Goal: Task Accomplishment & Management: Use online tool/utility

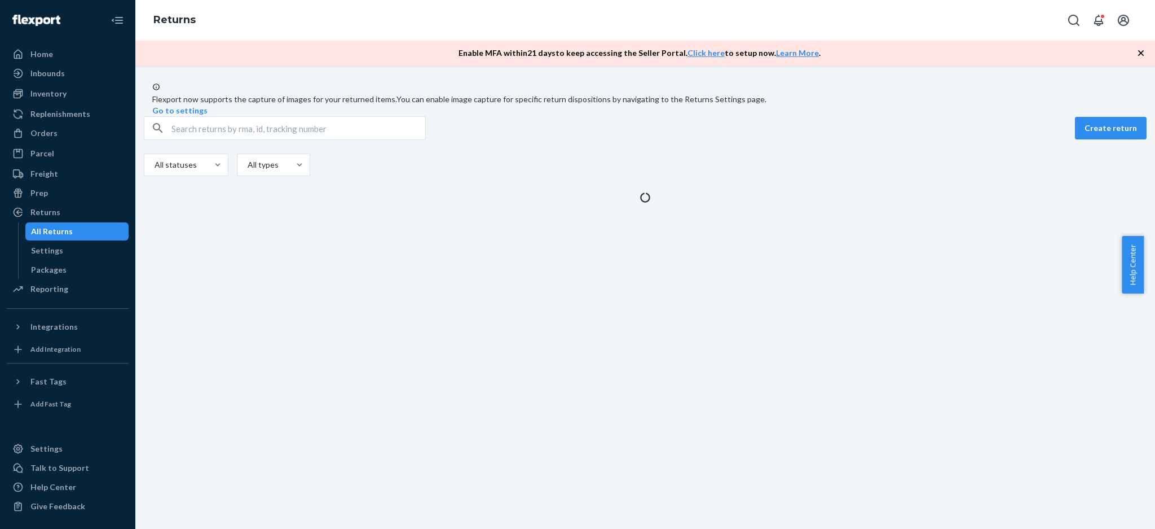
click at [564, 140] on div "Create return" at bounding box center [645, 128] width 1003 height 24
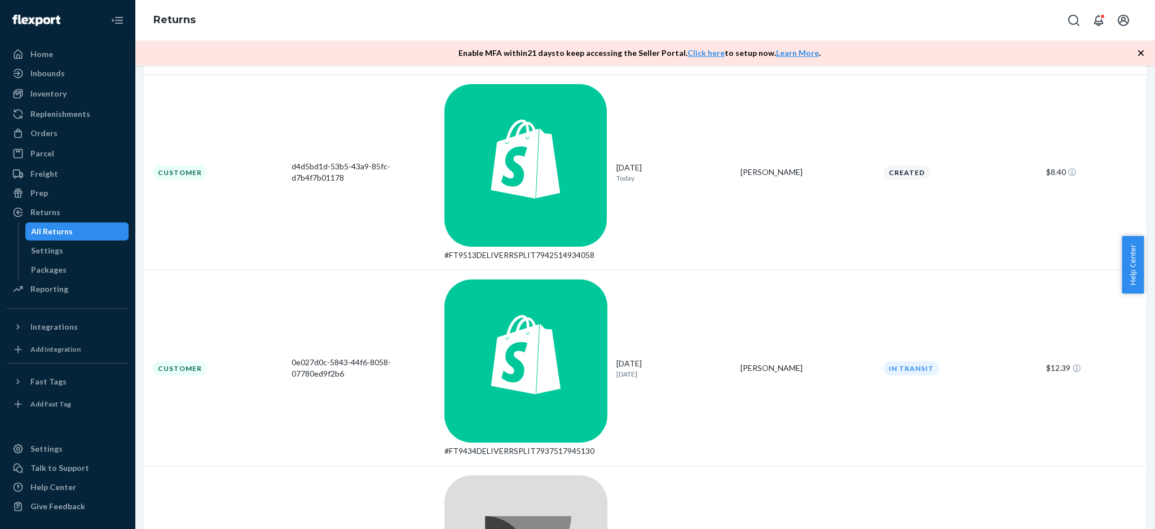
scroll to position [150, 0]
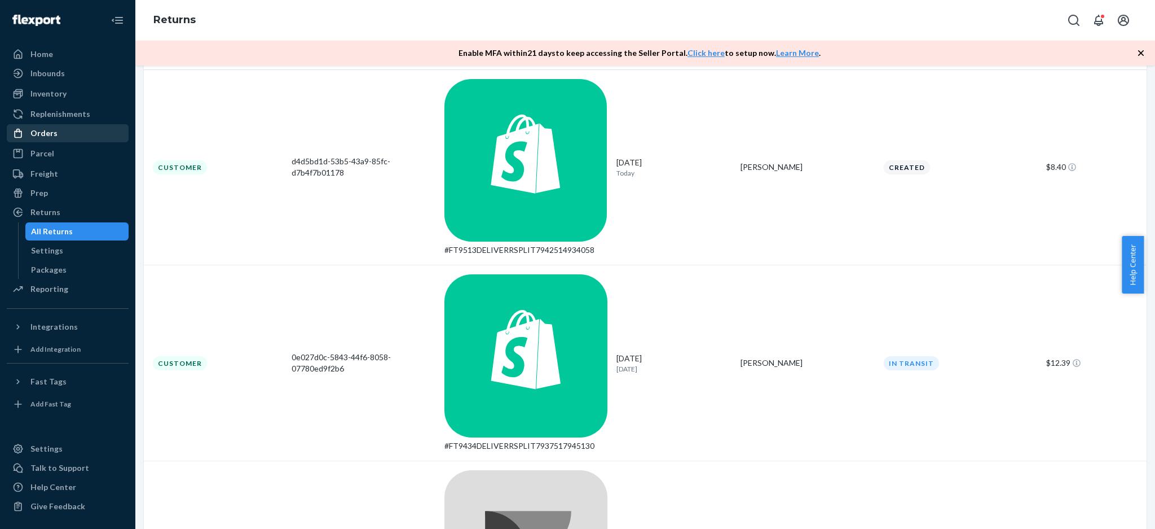
click at [74, 134] on div "Orders" at bounding box center [68, 133] width 120 height 16
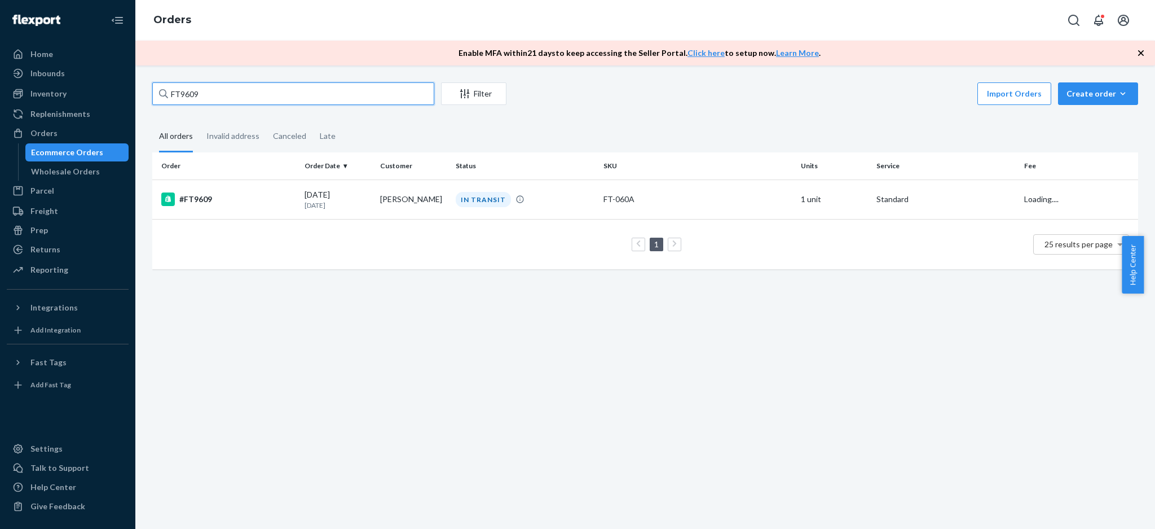
drag, startPoint x: 223, startPoint y: 95, endPoint x: 184, endPoint y: 98, distance: 39.1
click at [184, 98] on input "FT9609" at bounding box center [293, 93] width 282 height 23
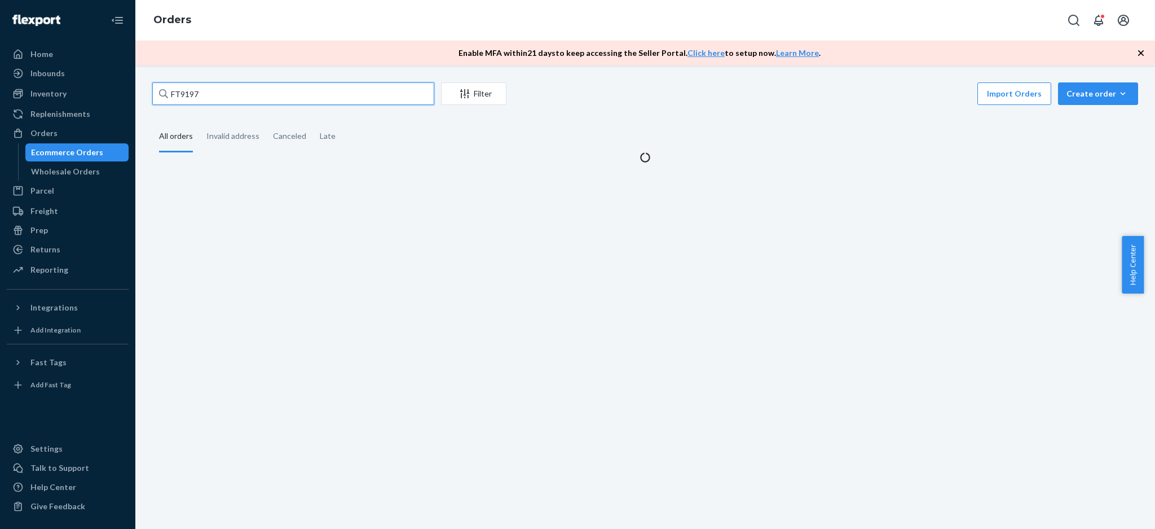
type input "FT9197"
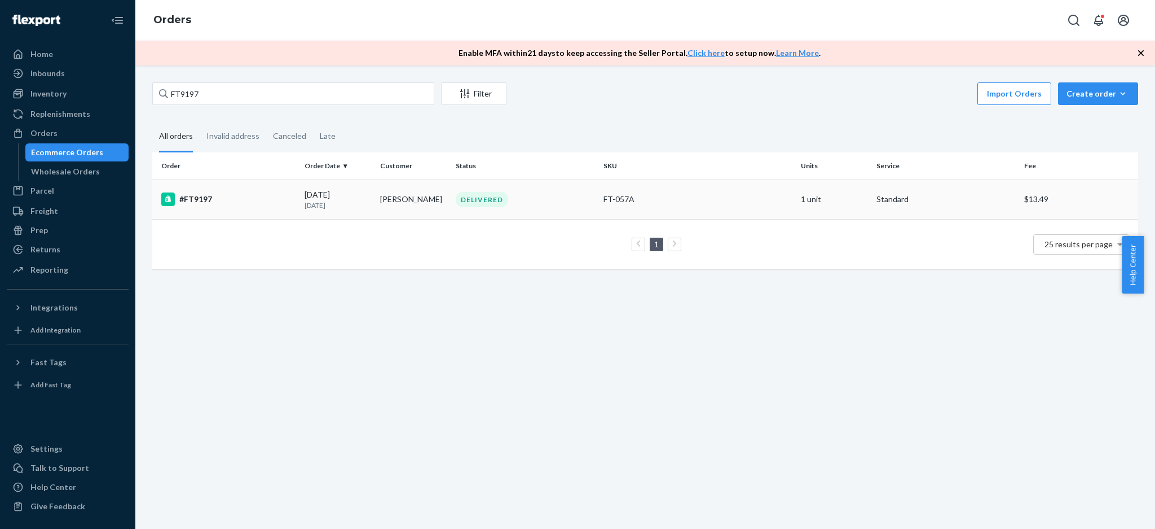
click at [249, 208] on td "#FT9197" at bounding box center [226, 198] width 148 height 39
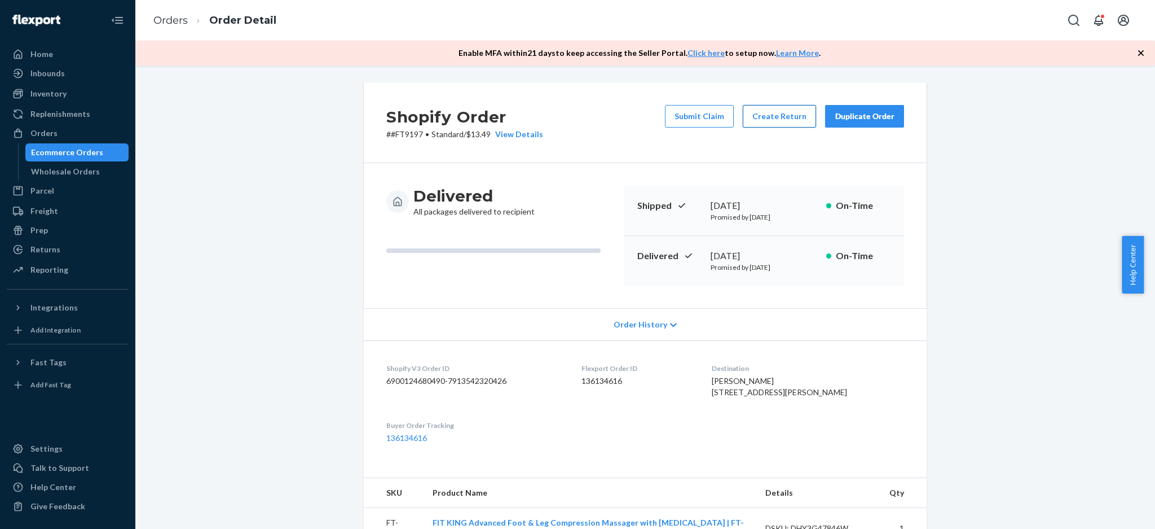
click at [765, 125] on button "Create Return" at bounding box center [779, 116] width 73 height 23
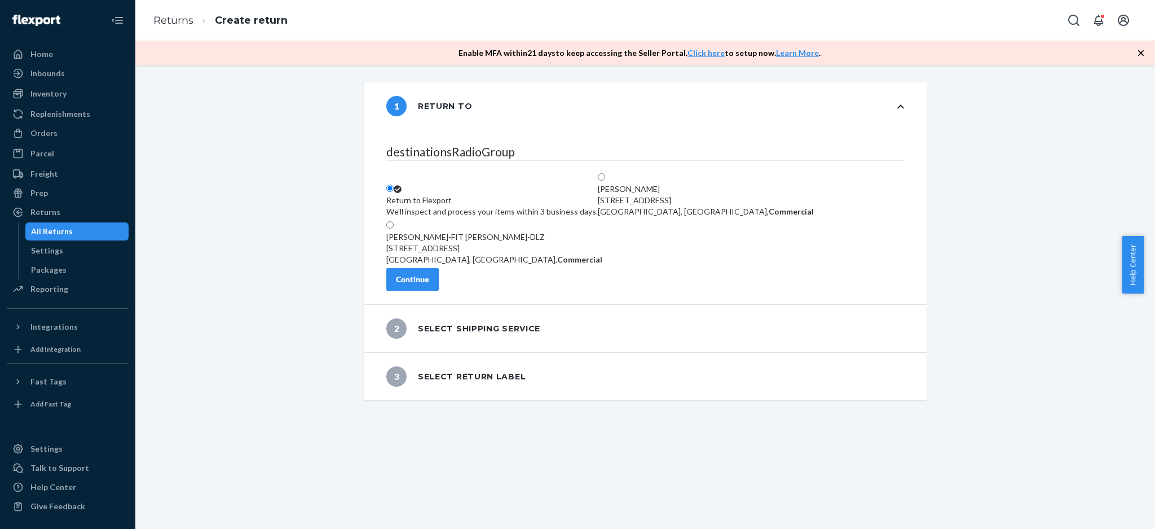
click at [520, 253] on label "[PERSON_NAME]-FIT [PERSON_NAME]-DLZ [STREET_ADDRESS], Commercial" at bounding box center [494, 242] width 216 height 45
click at [394, 228] on input "[PERSON_NAME]-FIT [PERSON_NAME]-DLZ [STREET_ADDRESS], Commercial" at bounding box center [389, 224] width 7 height 7
radio input "true"
click at [439, 291] on button "Continue" at bounding box center [412, 279] width 52 height 23
